Goal: Check status: Check status

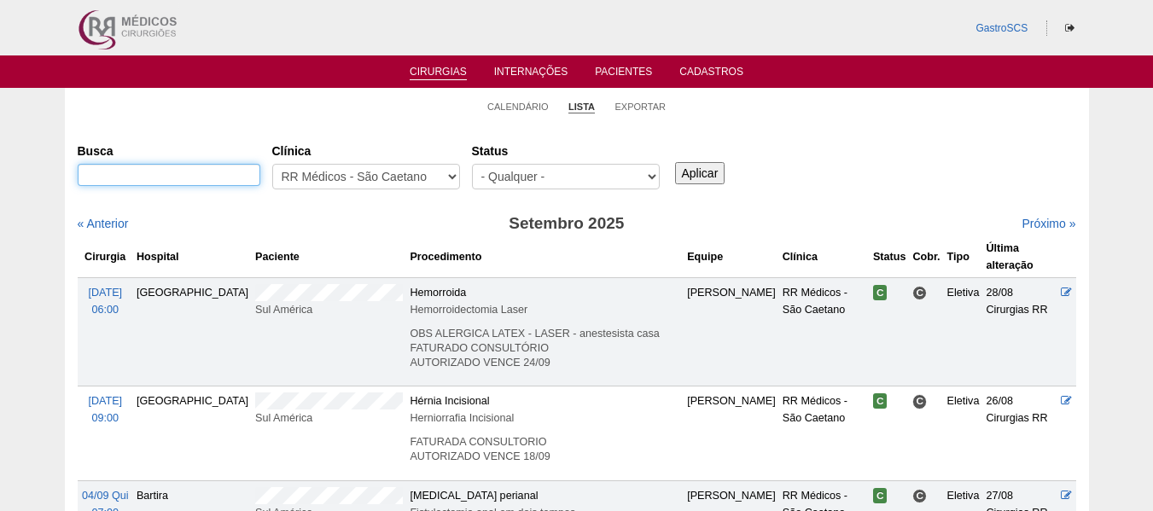
click at [150, 166] on input "Busca" at bounding box center [169, 175] width 183 height 22
type input "[PERSON_NAME]"
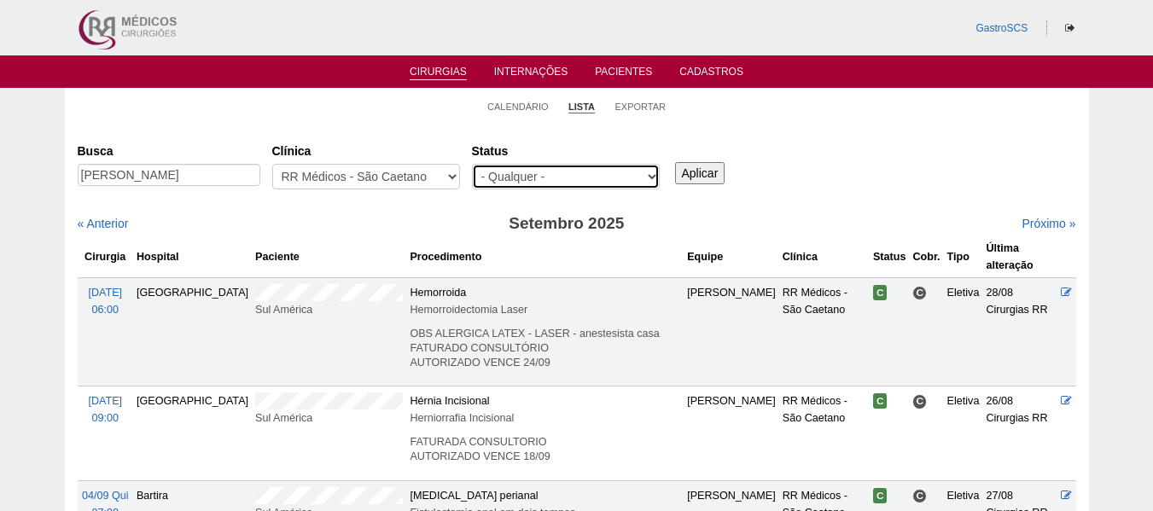
click at [606, 179] on select "- Qualquer - Reservada Confirmada Suspensa Cancelada" at bounding box center [566, 177] width 188 height 26
click at [699, 165] on input "Aplicar" at bounding box center [700, 173] width 50 height 22
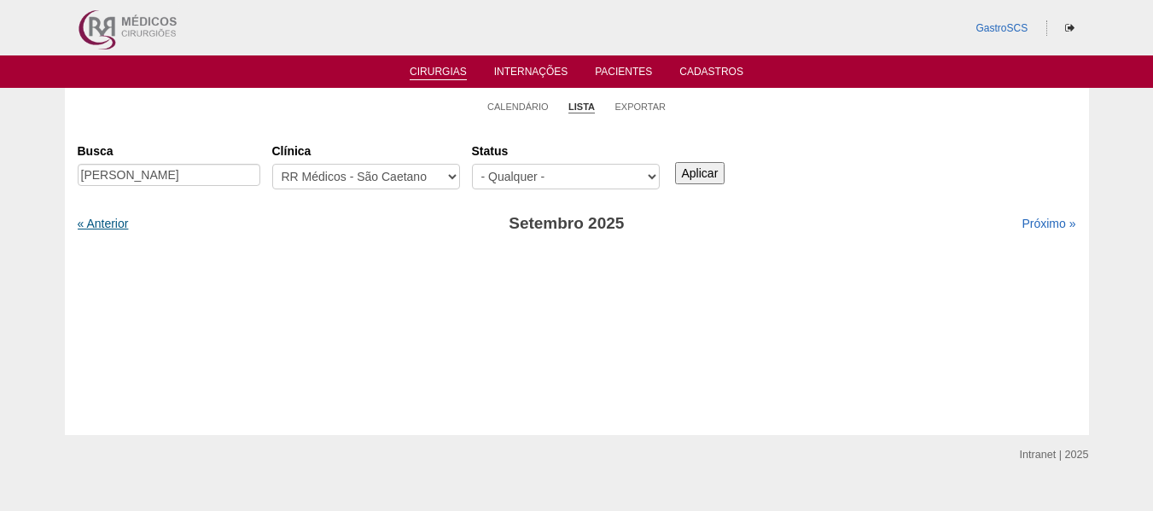
click at [82, 225] on link "« Anterior" at bounding box center [103, 224] width 51 height 14
click at [702, 175] on input "Aplicar" at bounding box center [700, 173] width 50 height 22
click at [172, 166] on input "[PERSON_NAME]" at bounding box center [169, 175] width 183 height 22
type input "E"
